Goal: Information Seeking & Learning: Learn about a topic

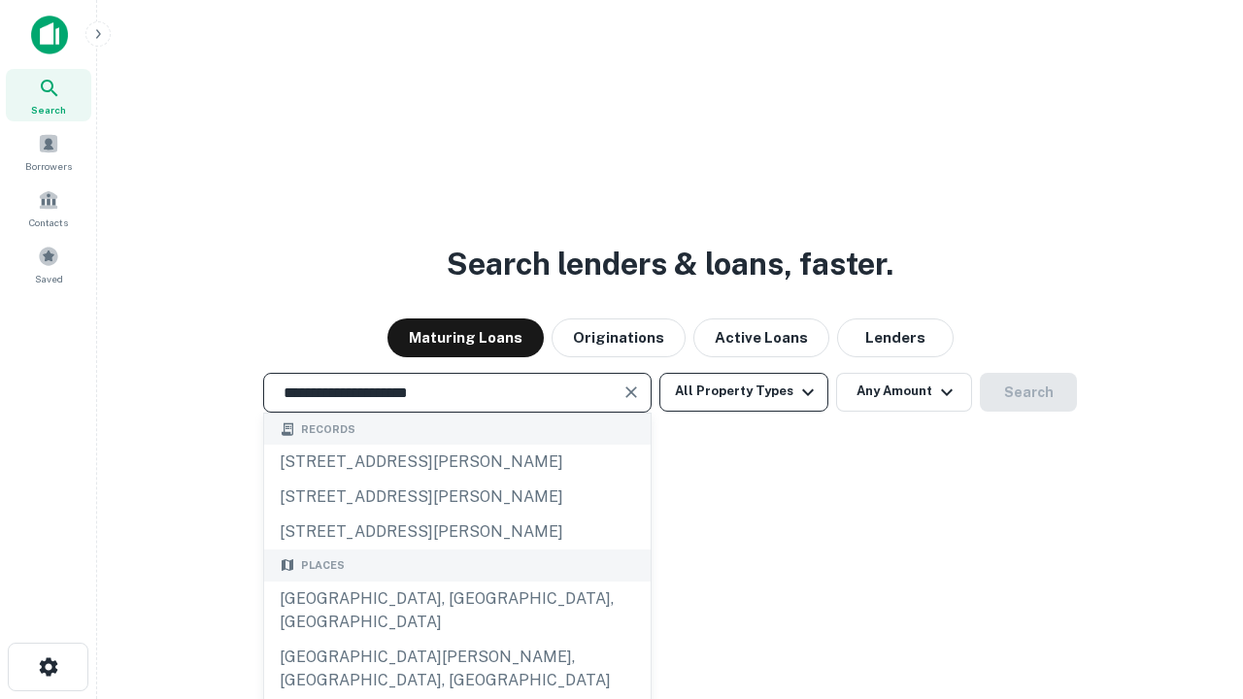
click at [456, 640] on div "[GEOGRAPHIC_DATA], [GEOGRAPHIC_DATA], [GEOGRAPHIC_DATA]" at bounding box center [457, 611] width 386 height 58
click at [744, 391] on button "All Property Types" at bounding box center [743, 392] width 169 height 39
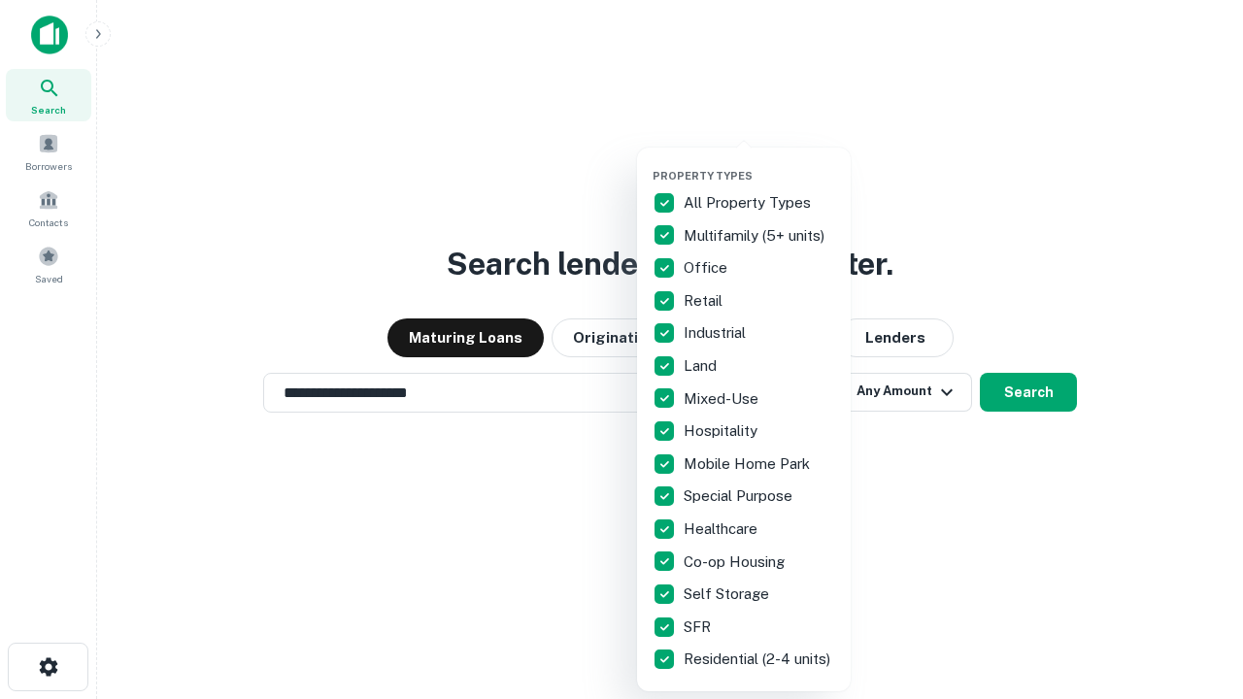
type input "**********"
click at [759, 163] on button "button" at bounding box center [759, 163] width 214 height 1
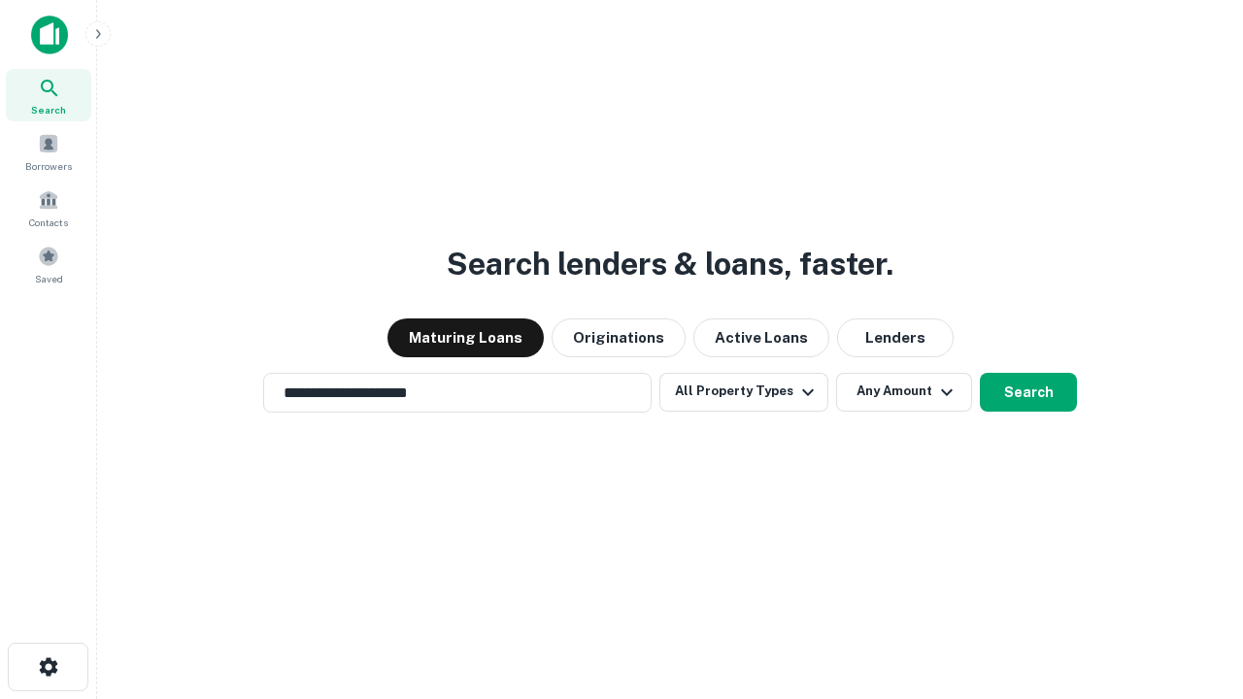
scroll to position [30, 0]
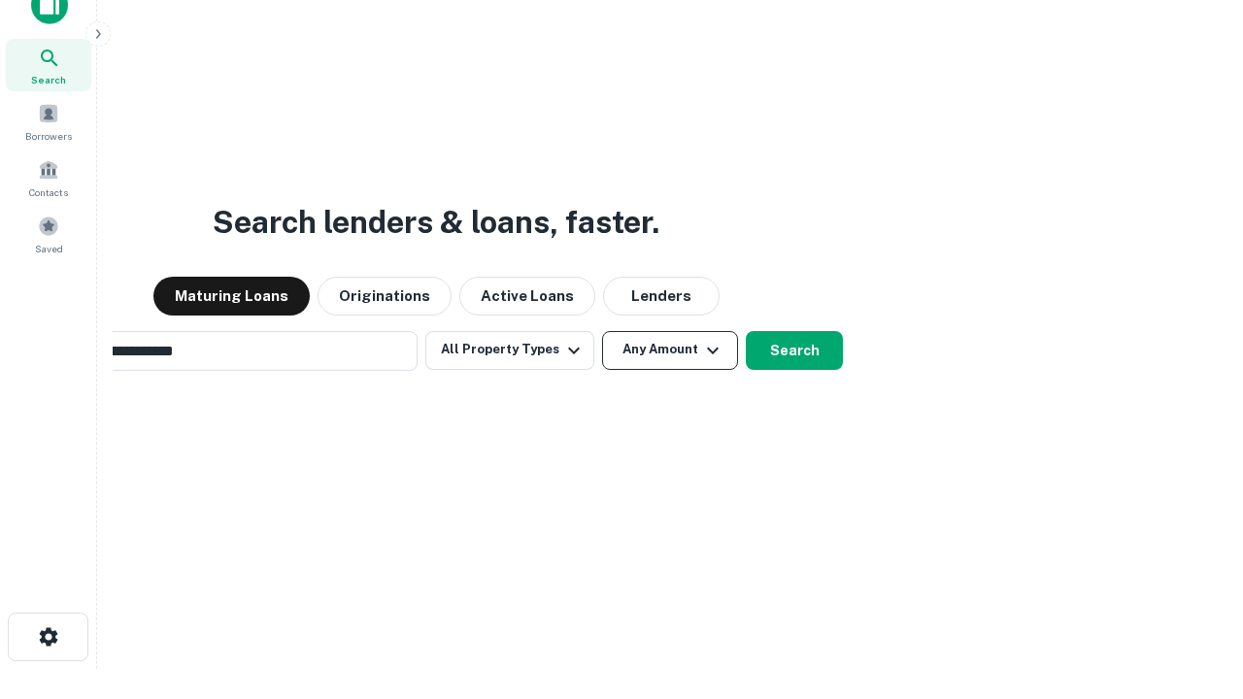
click at [602, 331] on button "Any Amount" at bounding box center [670, 350] width 136 height 39
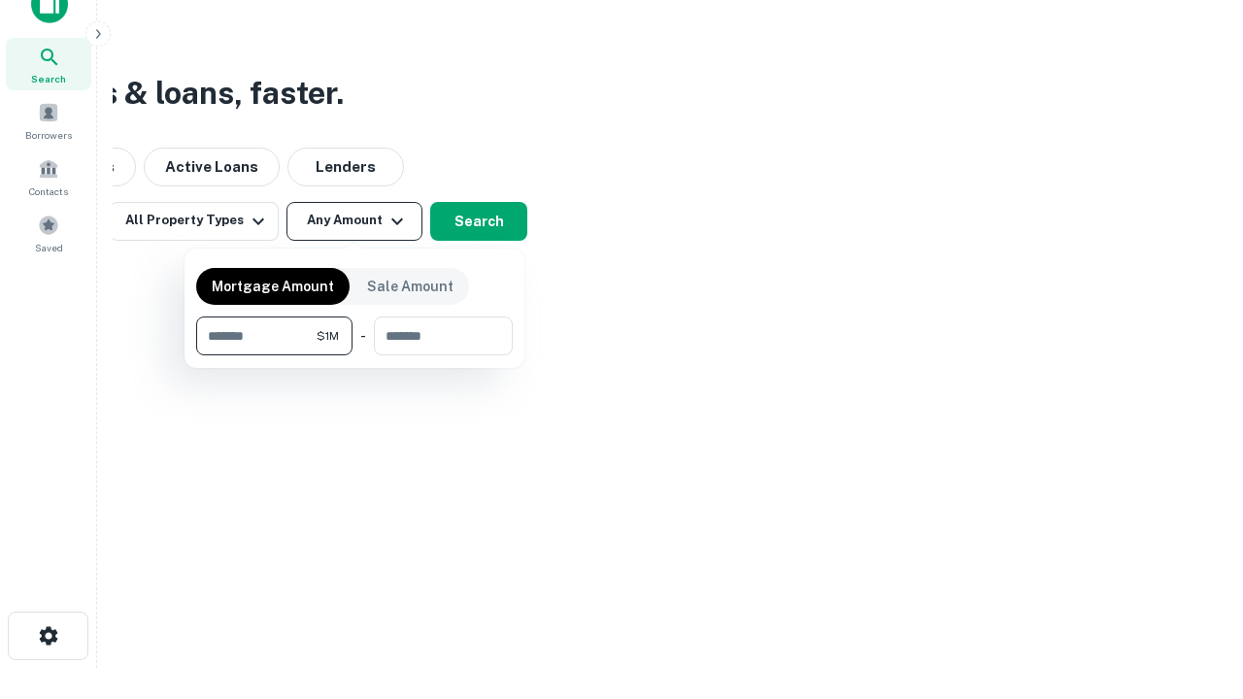
type input "*******"
click at [354, 355] on button "button" at bounding box center [354, 355] width 317 height 1
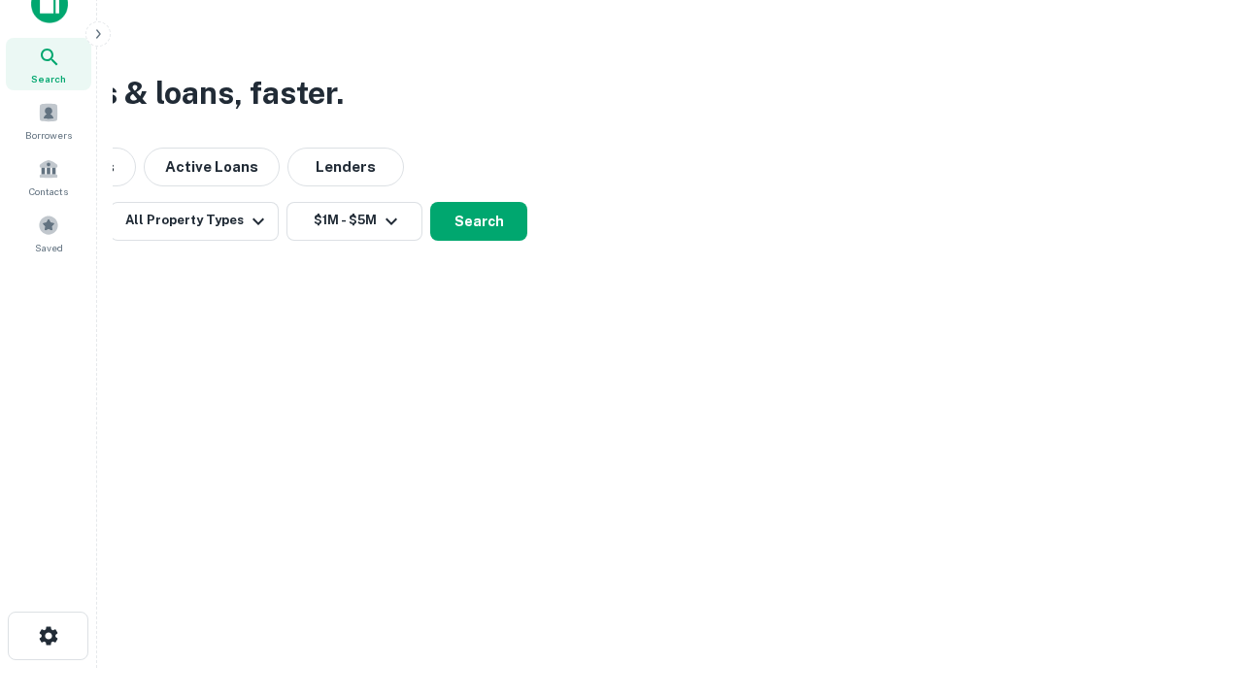
scroll to position [12, 358]
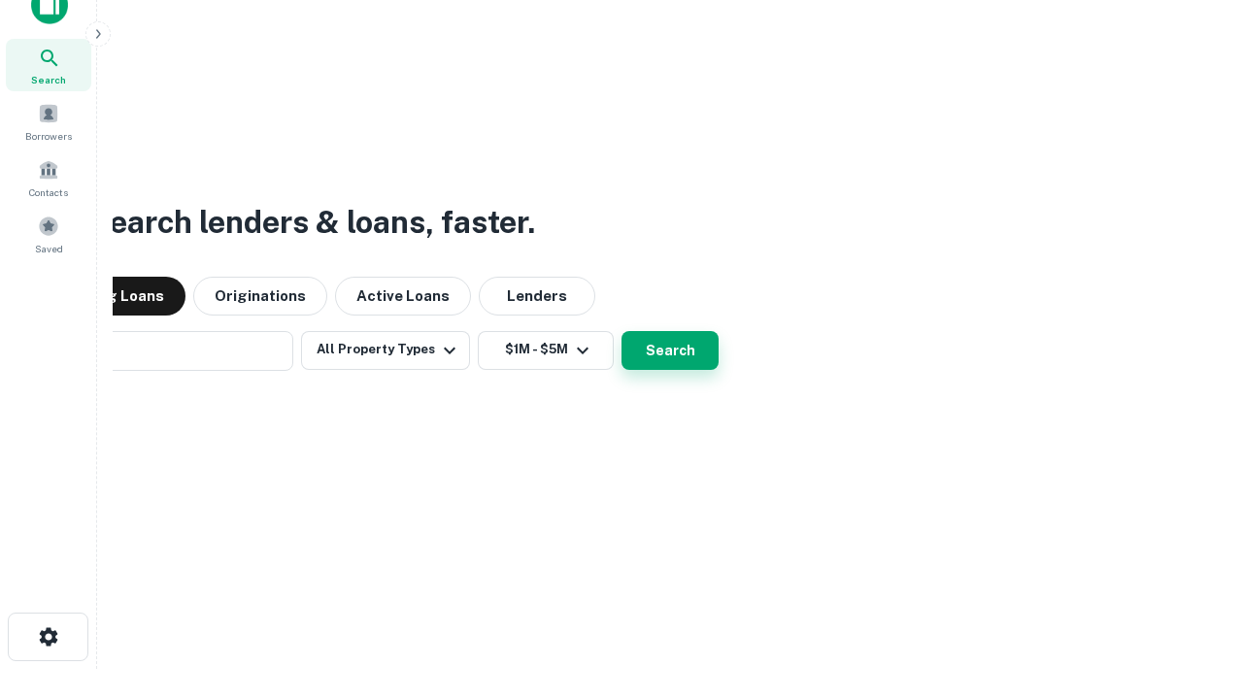
click at [670, 350] on button "Search" at bounding box center [669, 350] width 97 height 39
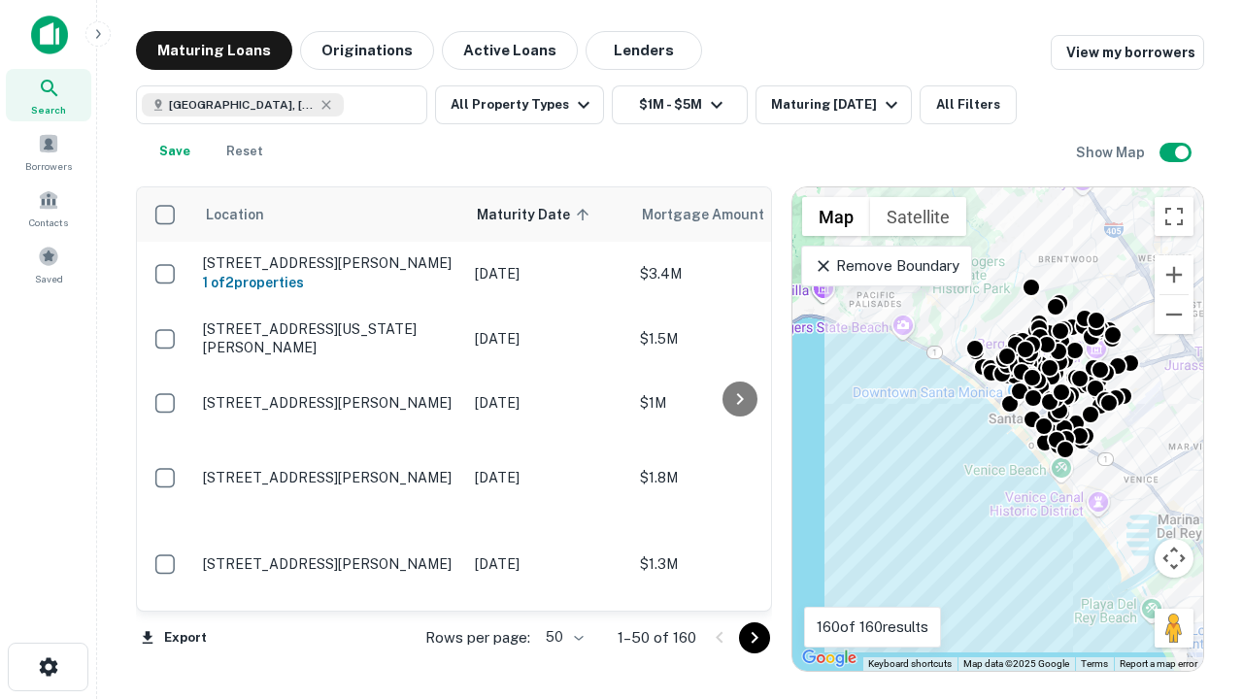
click at [561, 637] on body "Search Borrowers Contacts Saved Maturing Loans Originations Active Loans Lender…" at bounding box center [621, 349] width 1243 height 699
click at [562, 588] on li "25" at bounding box center [562, 588] width 56 height 35
